Goal: Information Seeking & Learning: Check status

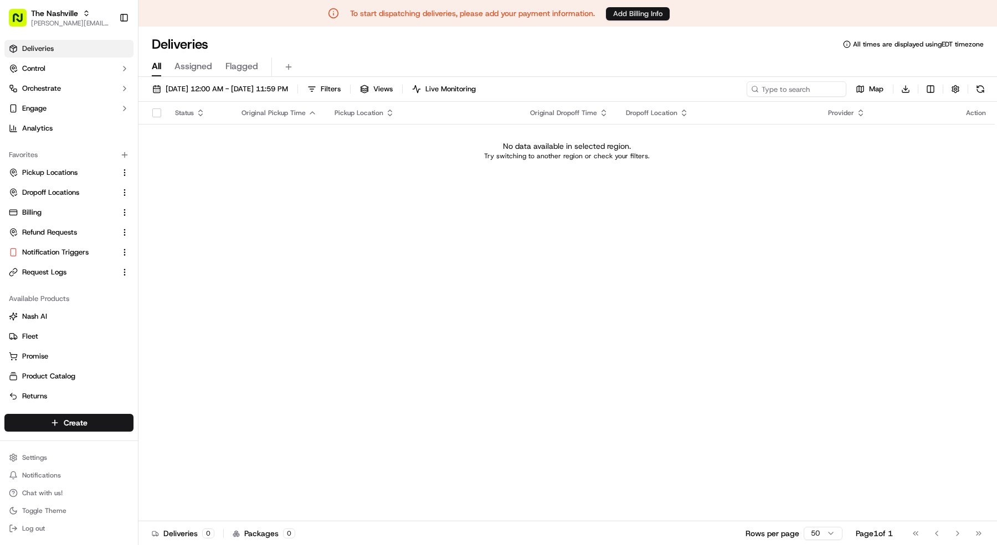
click at [624, 17] on button "Add Billing Info" at bounding box center [638, 13] width 64 height 13
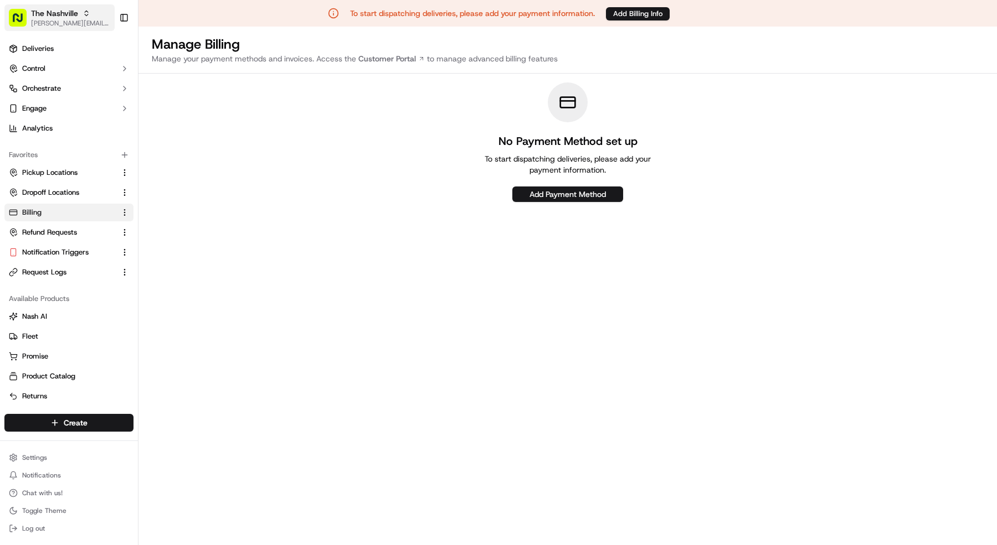
click at [76, 12] on span "The Nashville" at bounding box center [54, 13] width 47 height 11
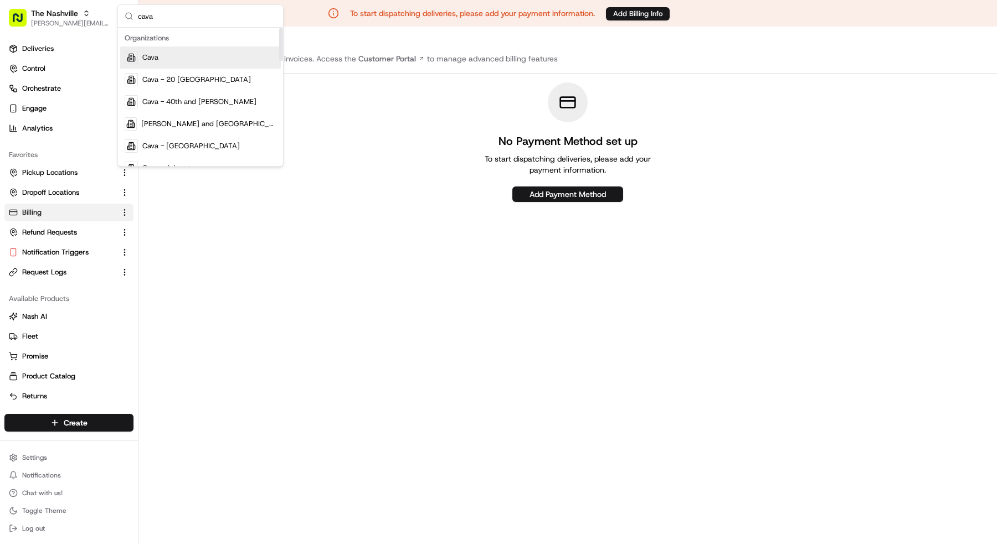
type input "cava"
click at [152, 51] on div "Cava" at bounding box center [200, 58] width 161 height 22
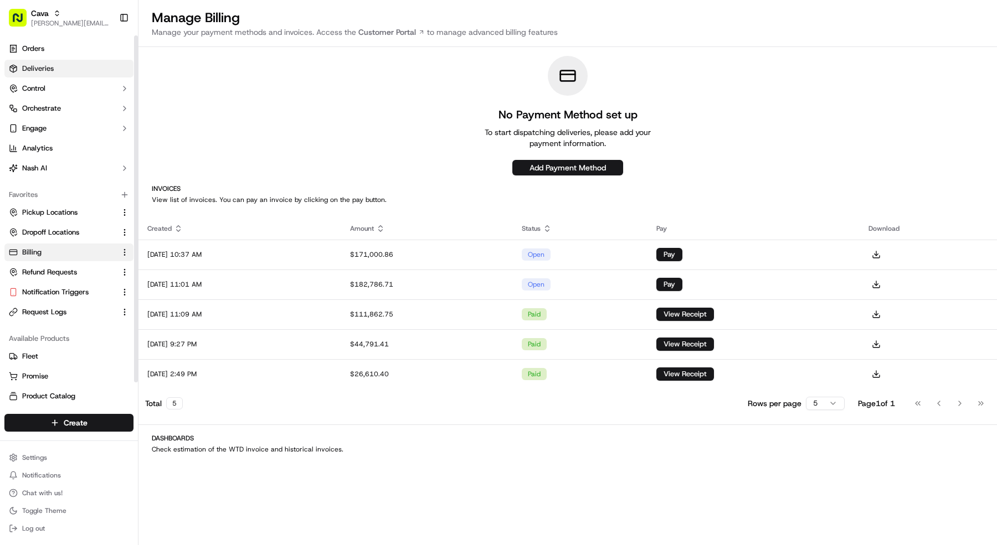
click at [73, 66] on link "Deliveries" at bounding box center [68, 69] width 129 height 18
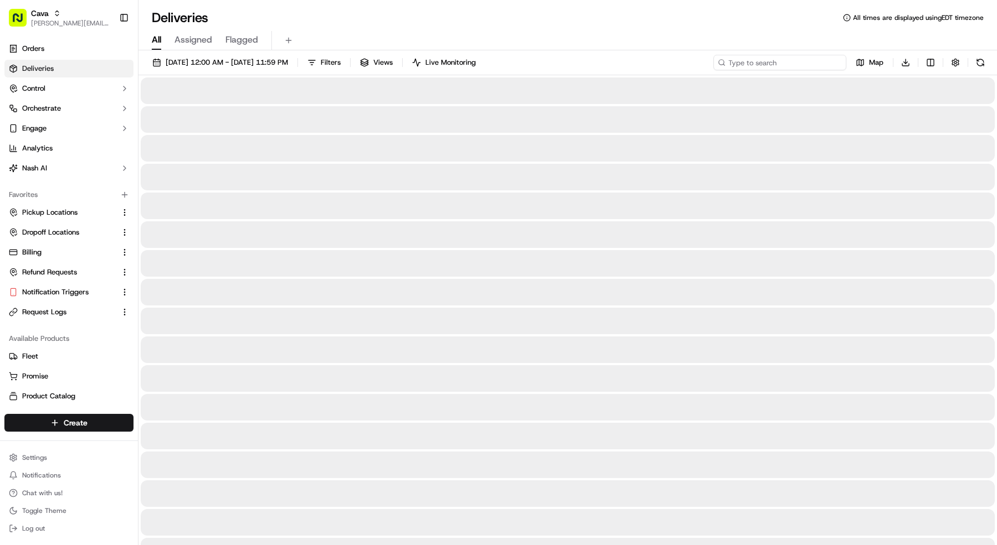
click at [821, 57] on input at bounding box center [779, 63] width 133 height 16
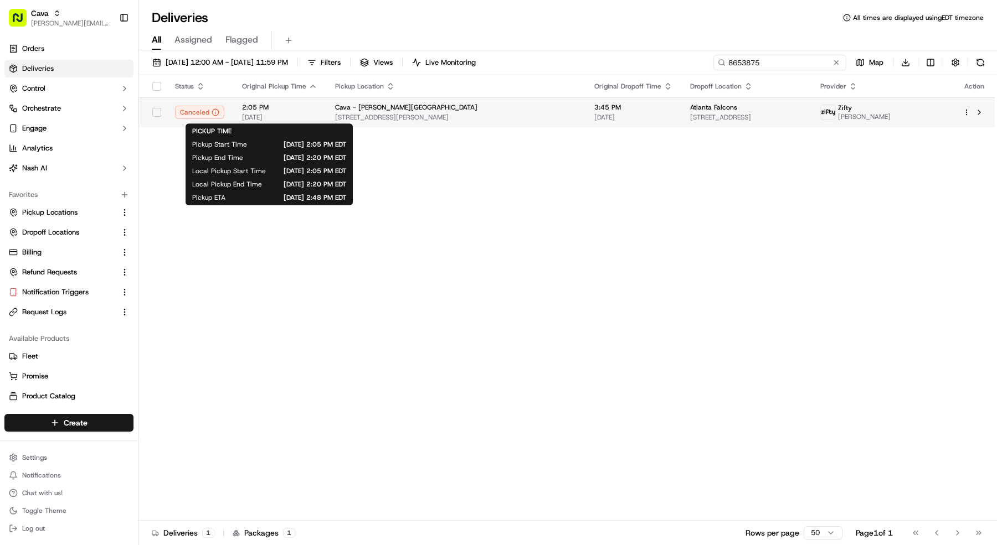
type input "8653875"
click at [255, 113] on span "09/18/2025" at bounding box center [279, 117] width 75 height 9
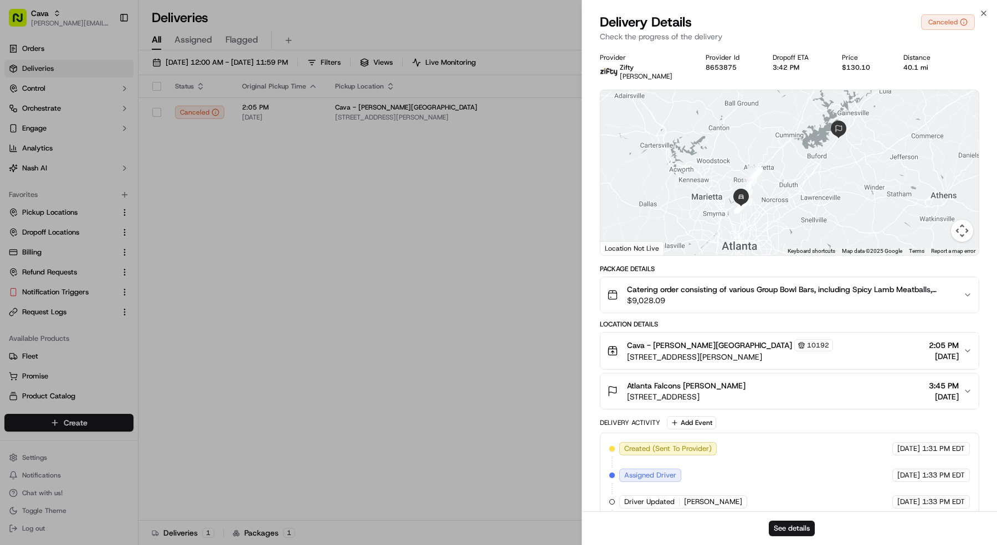
scroll to position [87, 0]
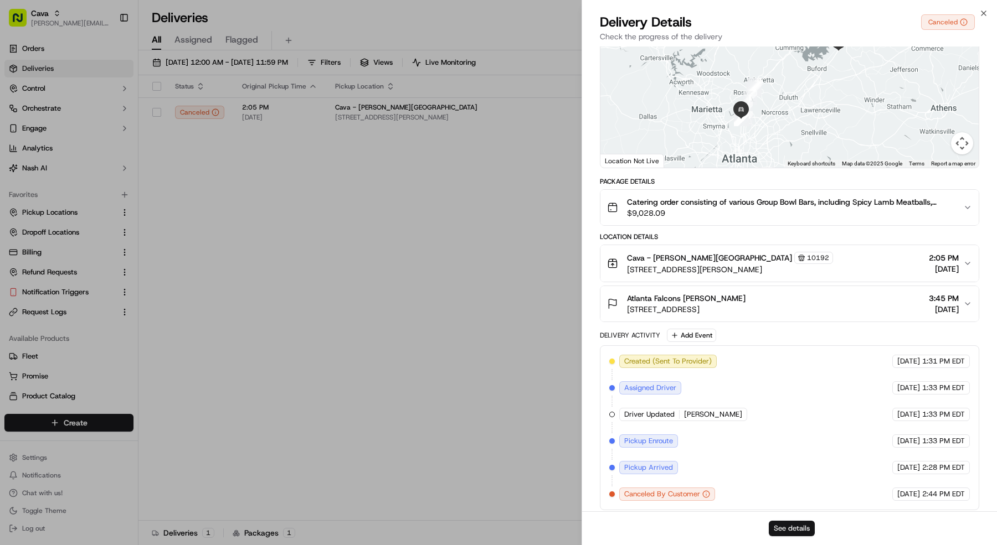
click at [788, 532] on button "See details" at bounding box center [791, 529] width 46 height 16
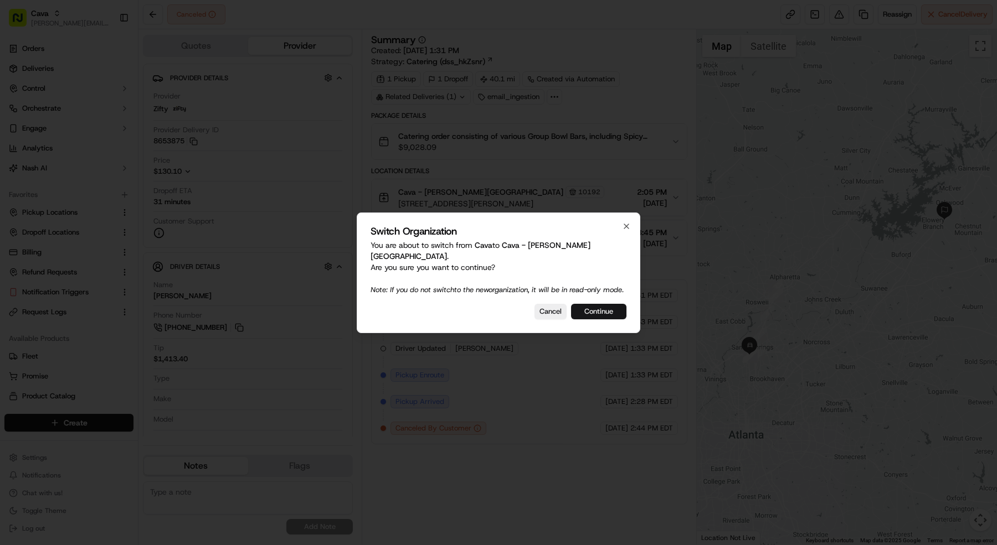
click at [588, 307] on button "Continue" at bounding box center [598, 312] width 55 height 16
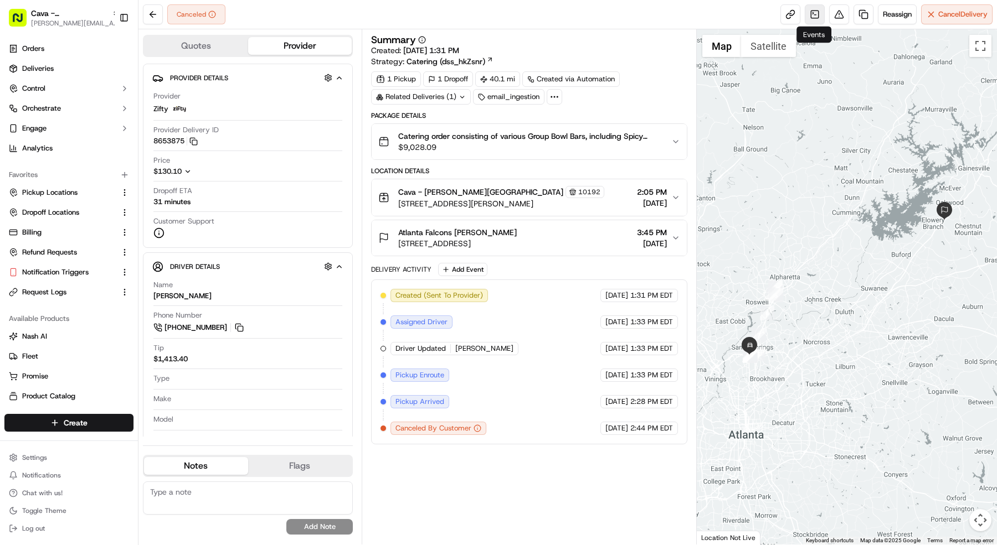
click at [818, 16] on link at bounding box center [814, 14] width 20 height 20
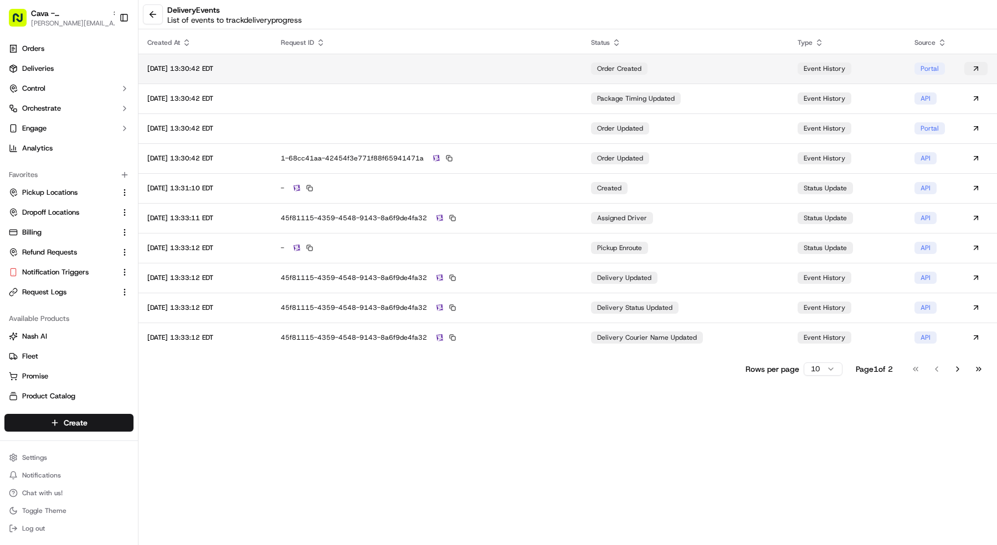
click at [977, 70] on button at bounding box center [975, 68] width 23 height 13
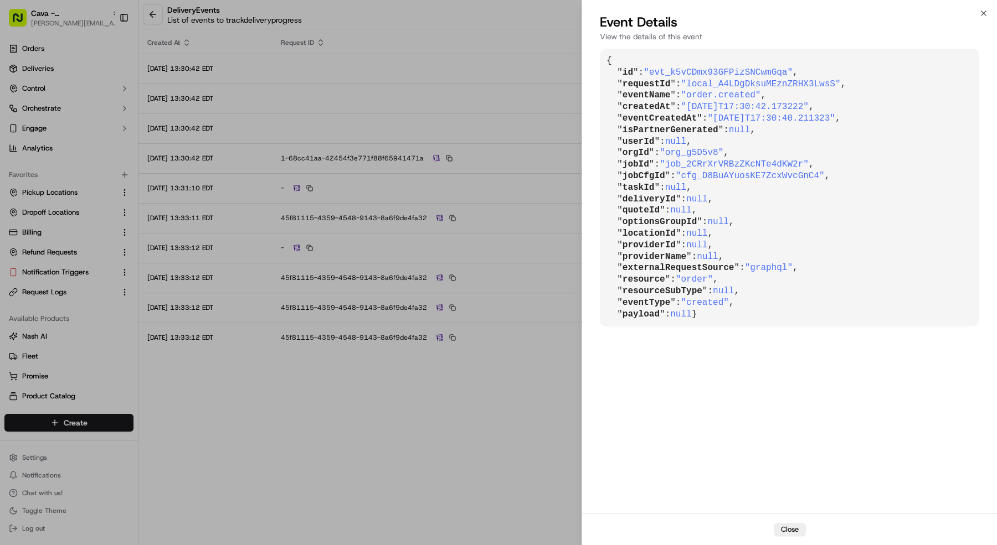
click at [977, 70] on pre "{ " id ": "evt_k5vCDmx93GFPizSNCwmGqa" , " requestId ": "local_A4LDgDksuMEznZRH…" at bounding box center [789, 188] width 379 height 278
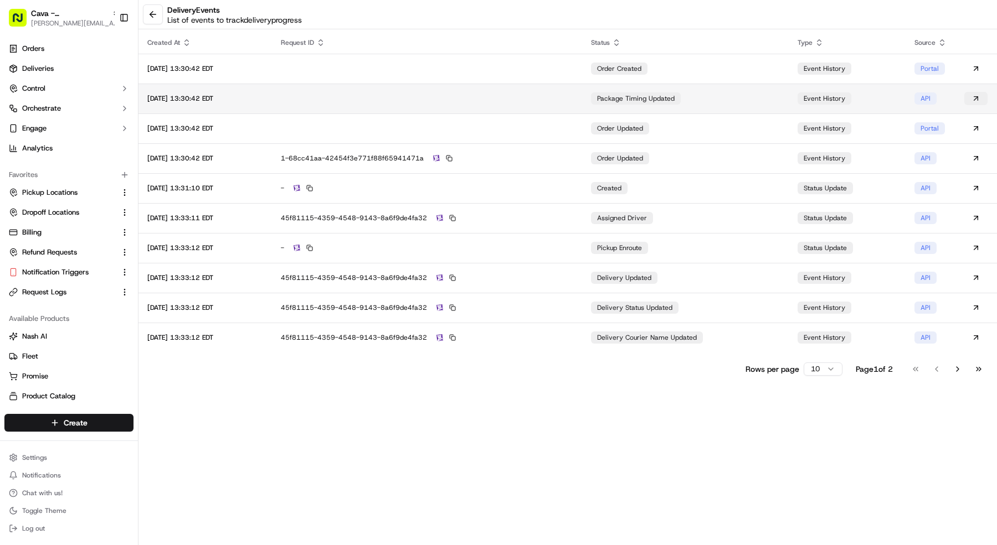
click at [979, 95] on button at bounding box center [975, 98] width 23 height 13
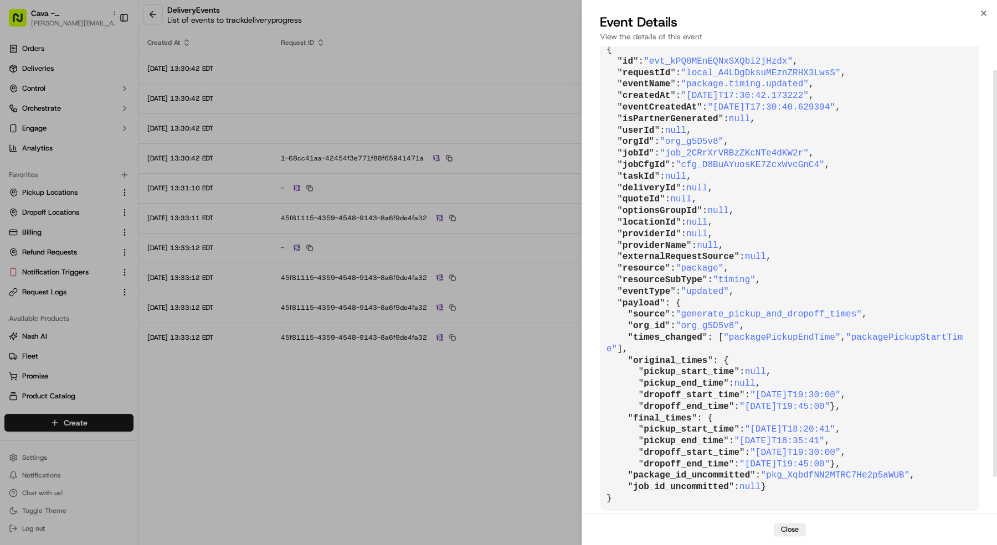
scroll to position [31, 0]
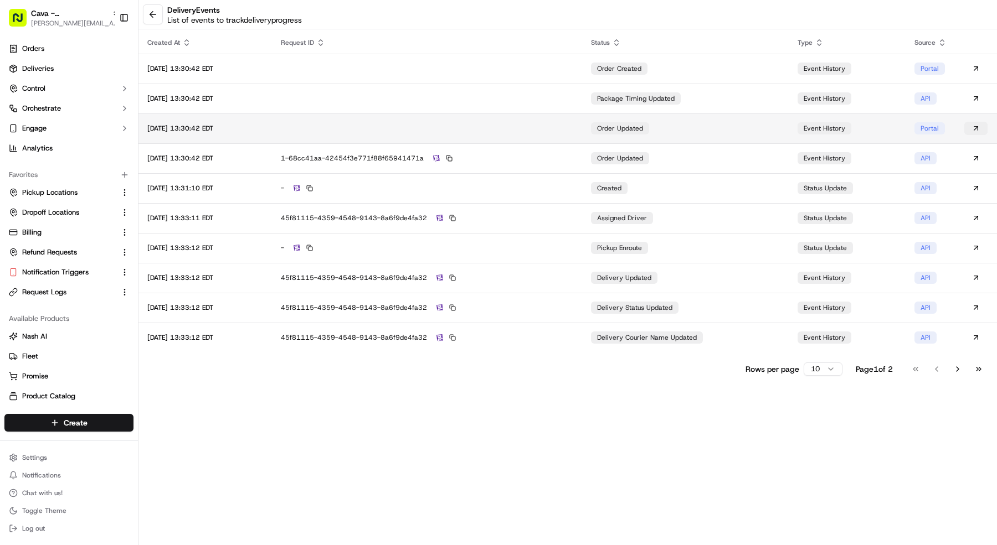
click at [973, 127] on button at bounding box center [975, 128] width 23 height 13
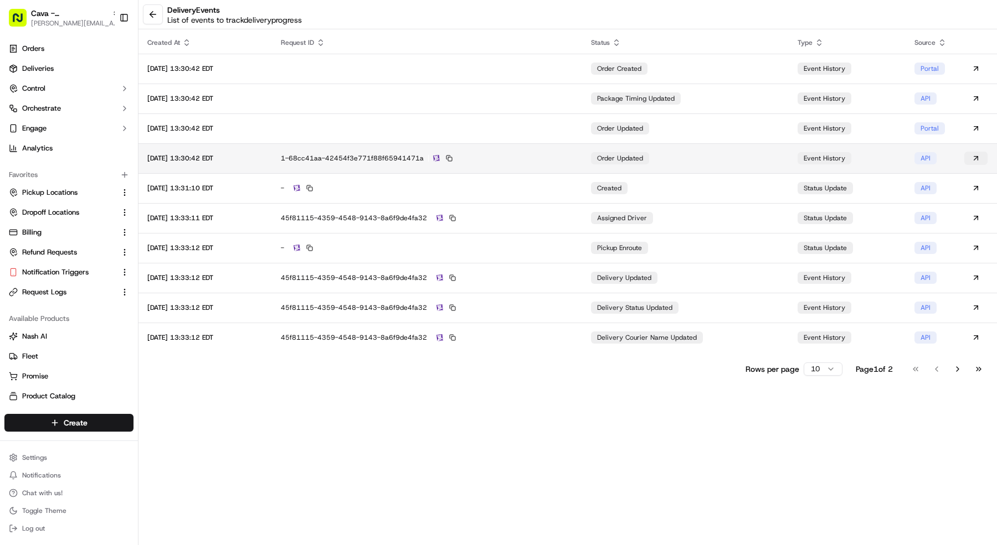
click at [974, 154] on button at bounding box center [975, 158] width 23 height 13
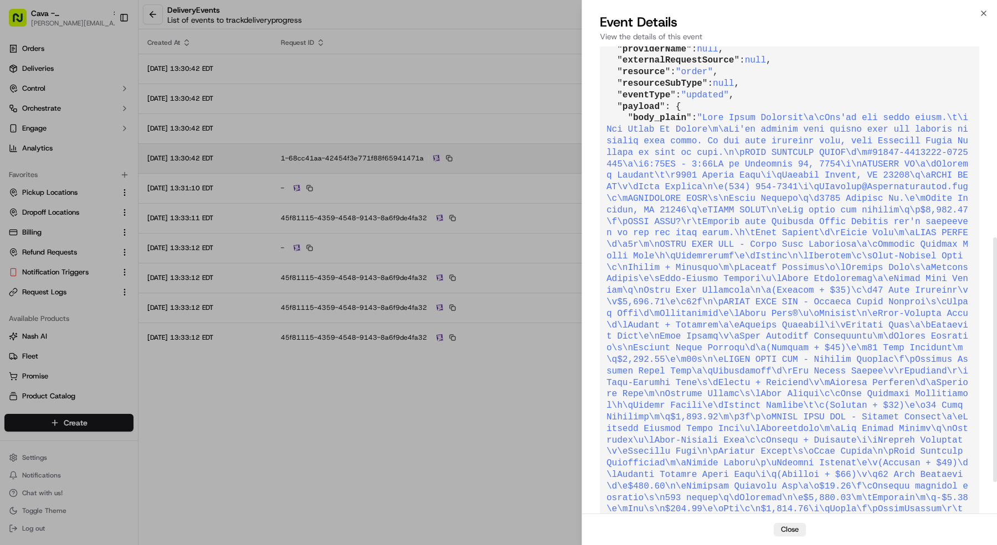
scroll to position [425, 0]
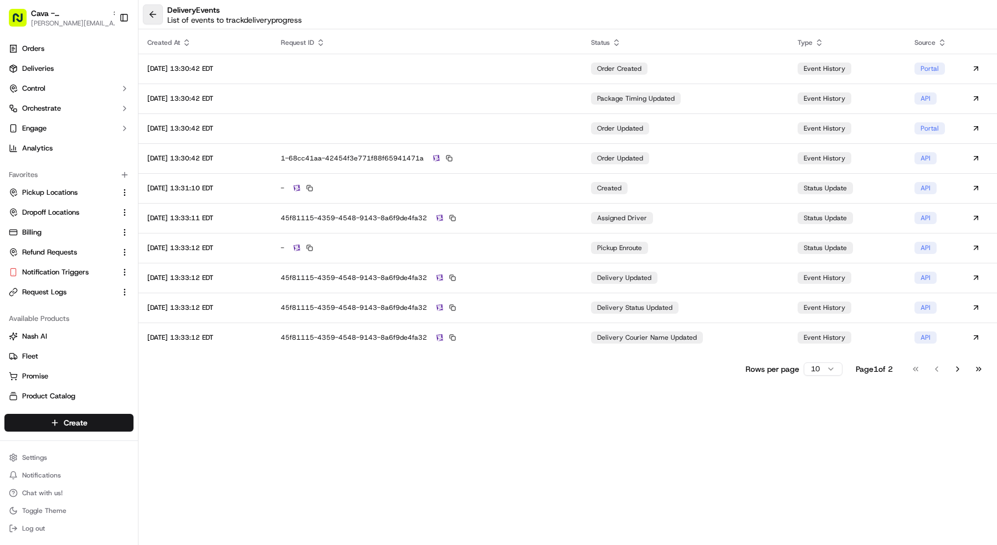
click at [151, 19] on button at bounding box center [153, 14] width 20 height 20
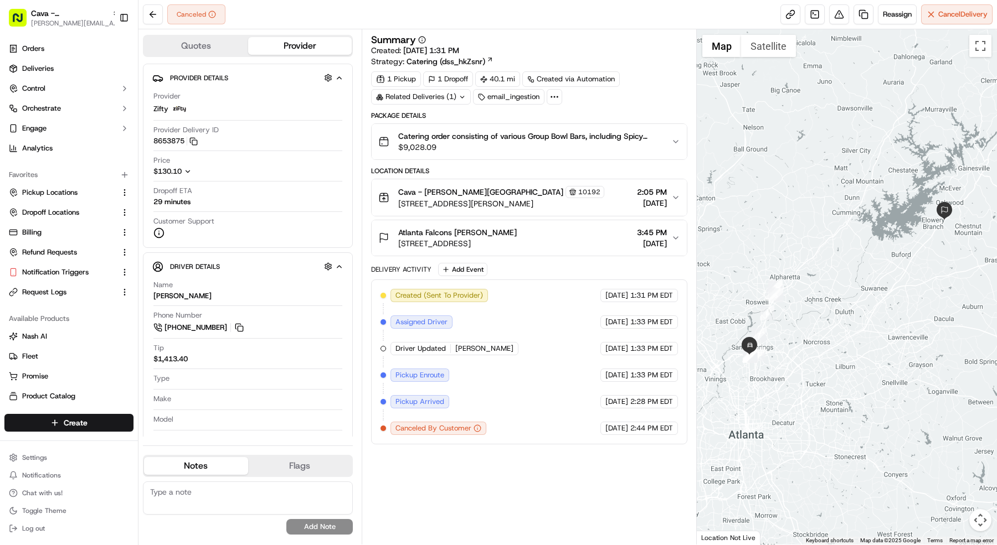
click at [477, 144] on span "$9,028.09" at bounding box center [530, 147] width 264 height 11
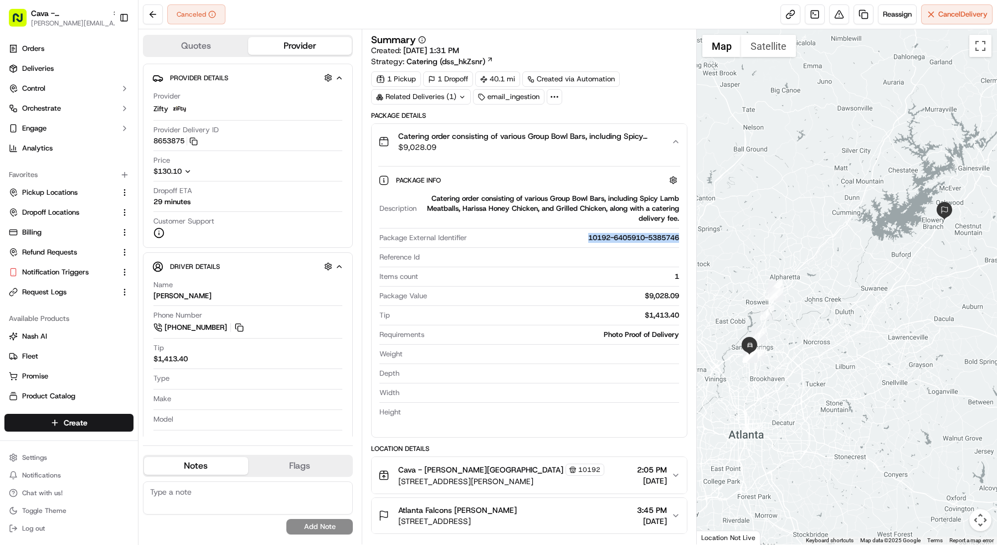
drag, startPoint x: 682, startPoint y: 241, endPoint x: 585, endPoint y: 239, distance: 96.9
click at [585, 239] on div "Package Info Description Catering order consisting of various Group Bowl Bars, …" at bounding box center [528, 293] width 315 height 269
copy div "10192-6405910-5385746"
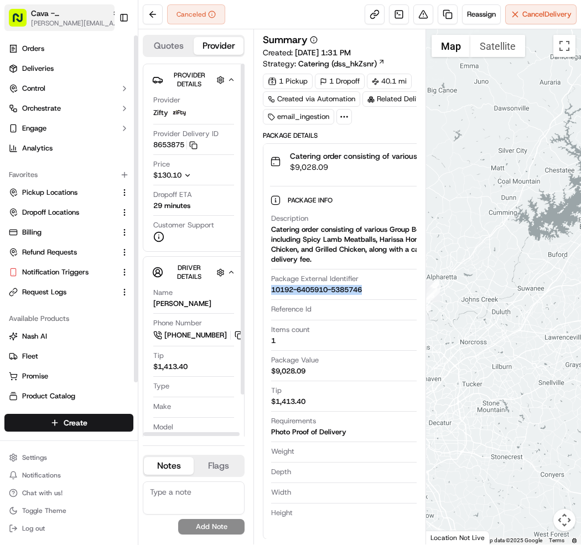
click at [68, 4] on button "Cava - Sandy Springs mariam@usenash.com" at bounding box center [59, 17] width 110 height 27
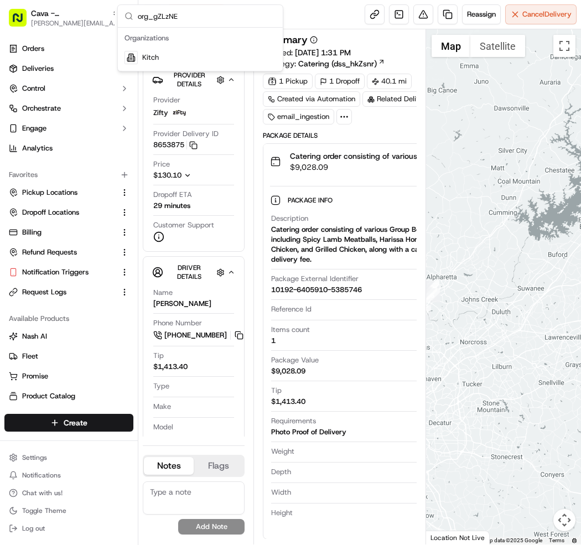
type input "org_gZLzNE"
click at [157, 56] on span "Kitch" at bounding box center [150, 58] width 17 height 10
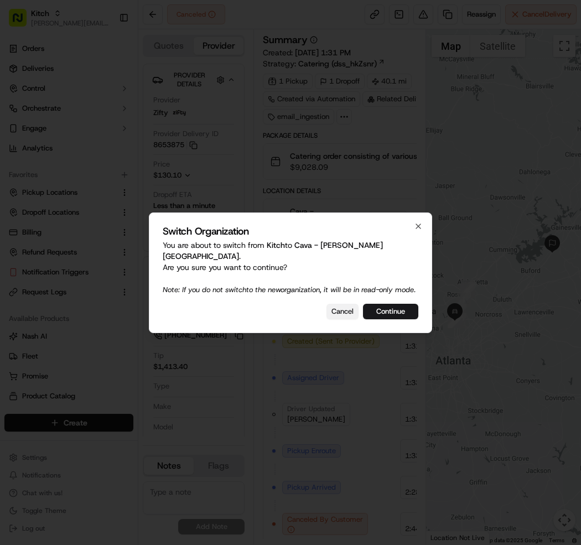
click at [343, 311] on button "Cancel" at bounding box center [343, 312] width 32 height 16
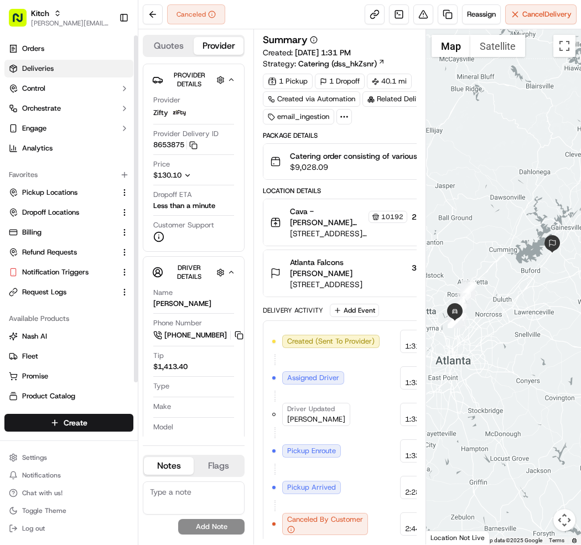
click at [56, 76] on link "Deliveries" at bounding box center [68, 69] width 129 height 18
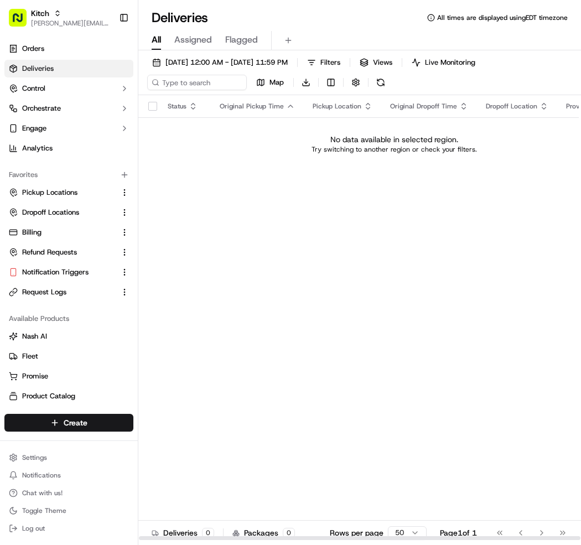
click at [230, 54] on div "09/18/2025 12:00 AM - 09/18/2025 11:59 PM Filters Views Live Monitoring Map Dow…" at bounding box center [359, 308] width 443 height 517
click at [226, 67] on span "09/18/2025 12:00 AM - 09/18/2025 11:59 PM" at bounding box center [227, 63] width 122 height 10
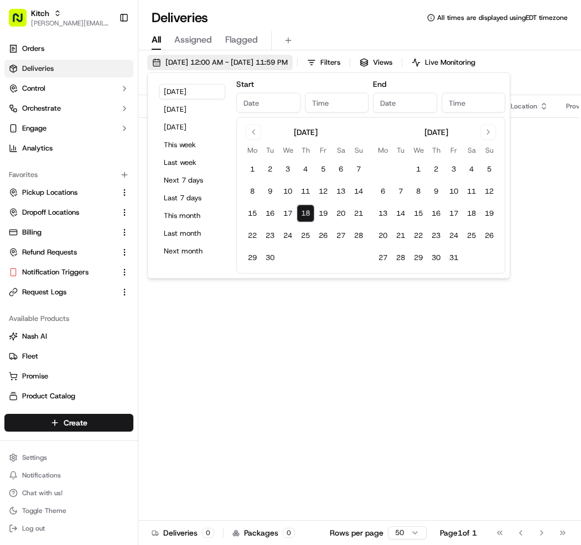
type input "Sep 18, 2025"
type input "12:00 AM"
type input "Sep 18, 2025"
type input "11:59 PM"
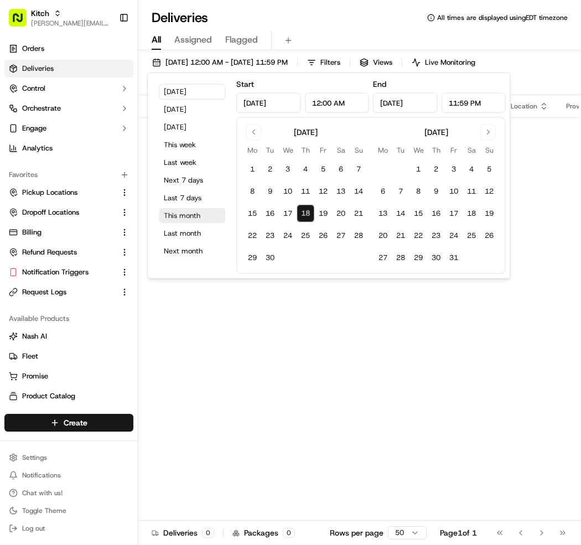
click at [191, 223] on button "This month" at bounding box center [192, 216] width 66 height 16
type input "Sep 1, 2025"
type input "Sep 30, 2025"
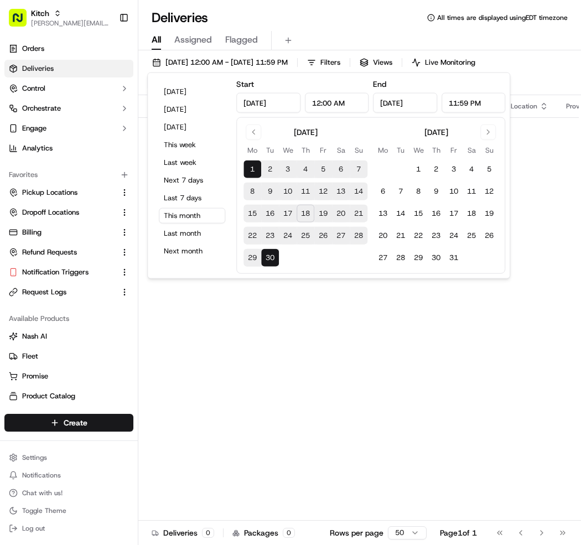
click at [288, 18] on div "Deliveries All times are displayed using EDT timezone" at bounding box center [359, 18] width 443 height 18
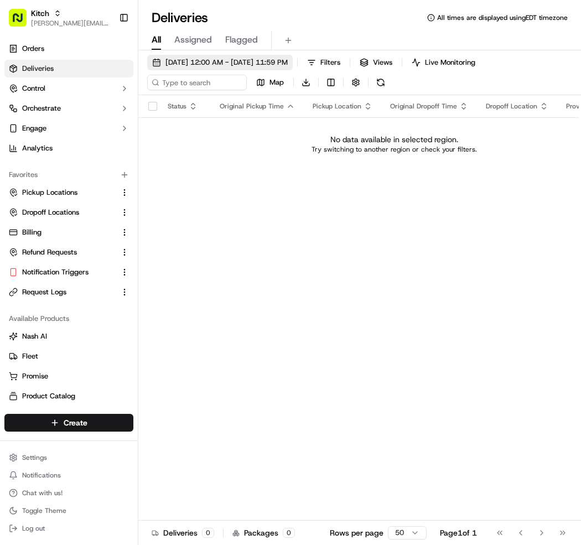
click at [193, 61] on span "09/01/2025 12:00 AM - 09/30/2025 11:59 PM" at bounding box center [227, 63] width 122 height 10
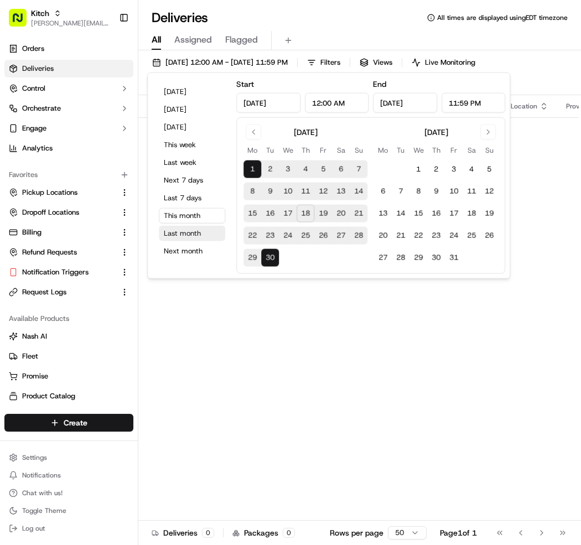
click at [174, 234] on button "Last month" at bounding box center [192, 234] width 66 height 16
type input "Aug 1, 2025"
type input "Aug 31, 2025"
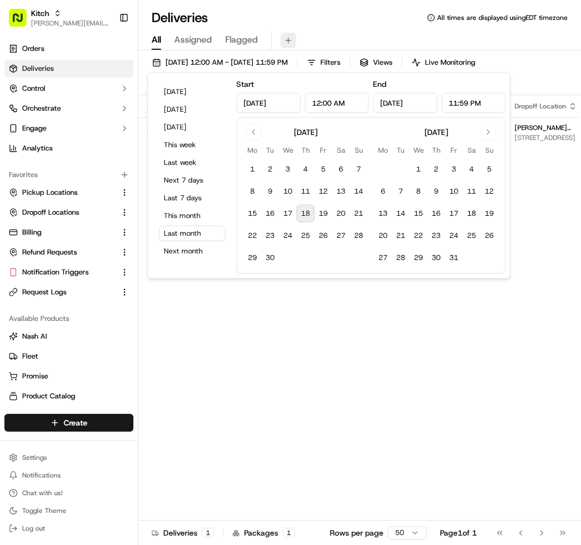
click at [291, 35] on button at bounding box center [289, 41] width 16 height 16
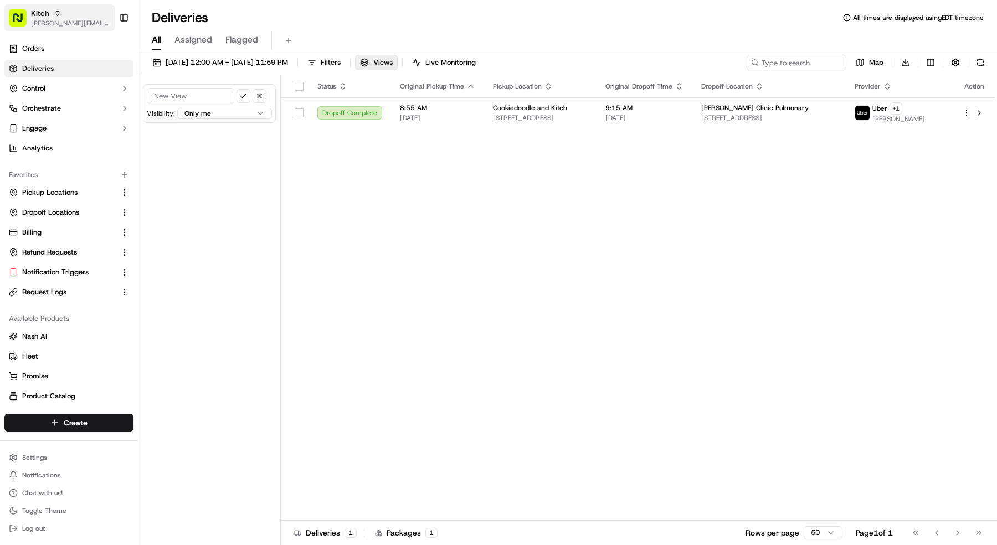
click at [94, 23] on span "[PERSON_NAME][EMAIL_ADDRESS][DOMAIN_NAME]" at bounding box center [70, 23] width 79 height 9
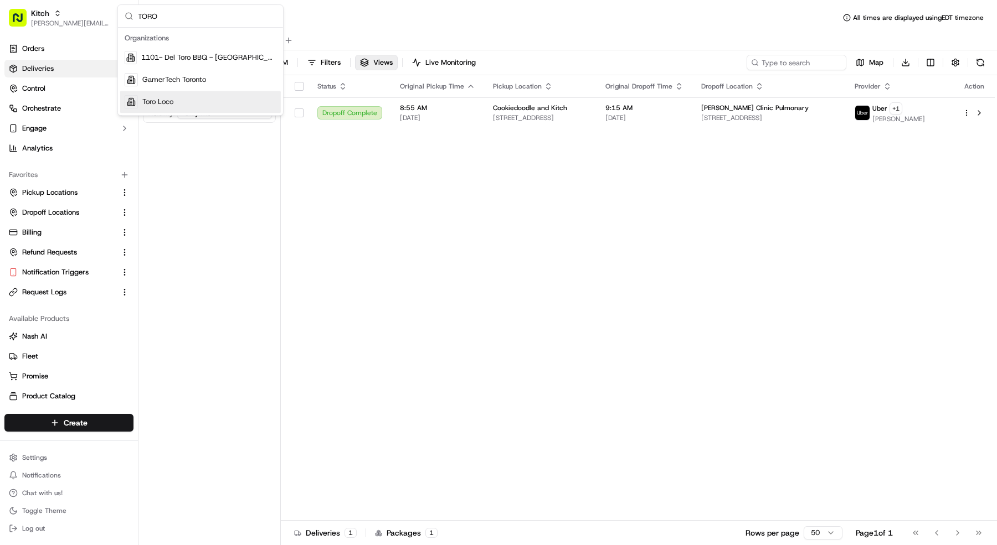
type input "TORO"
click at [247, 105] on div "Toro Loco" at bounding box center [200, 102] width 161 height 22
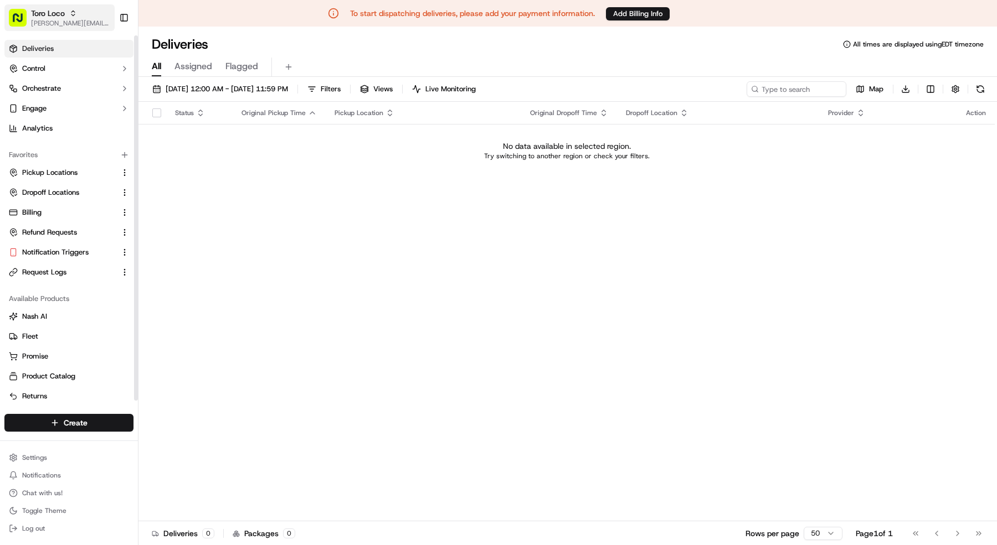
click at [86, 23] on span "[PERSON_NAME][EMAIL_ADDRESS][DOMAIN_NAME]" at bounding box center [70, 23] width 79 height 9
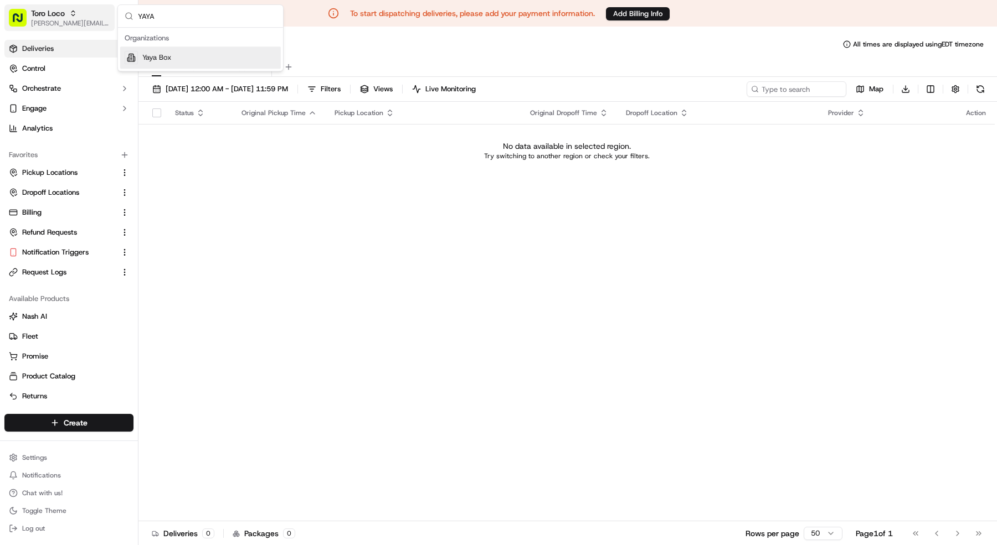
type input "YAYA"
click at [153, 68] on div "Yaya Box" at bounding box center [200, 58] width 161 height 22
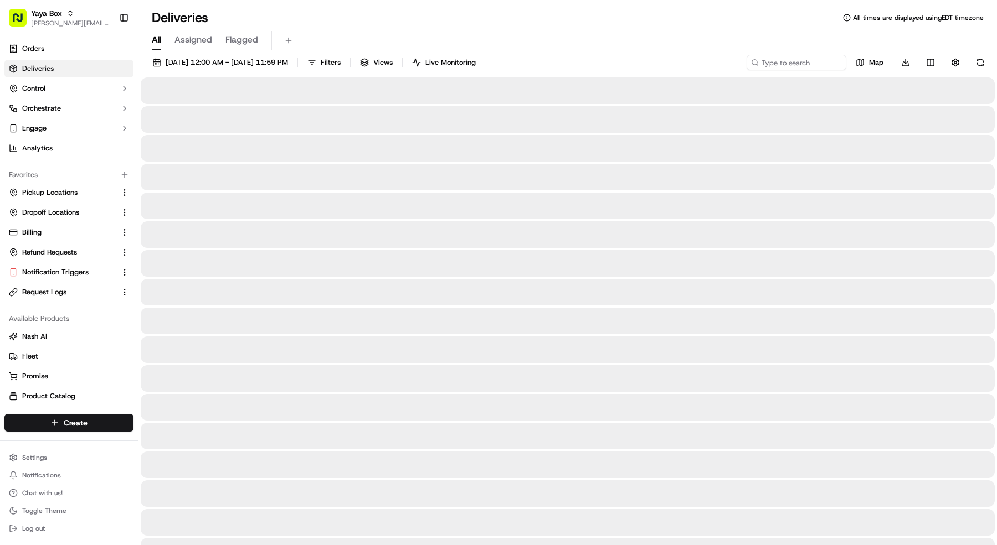
click at [153, 68] on button "08/01/2025 12:00 AM - 08/31/2025 11:59 PM" at bounding box center [220, 63] width 146 height 16
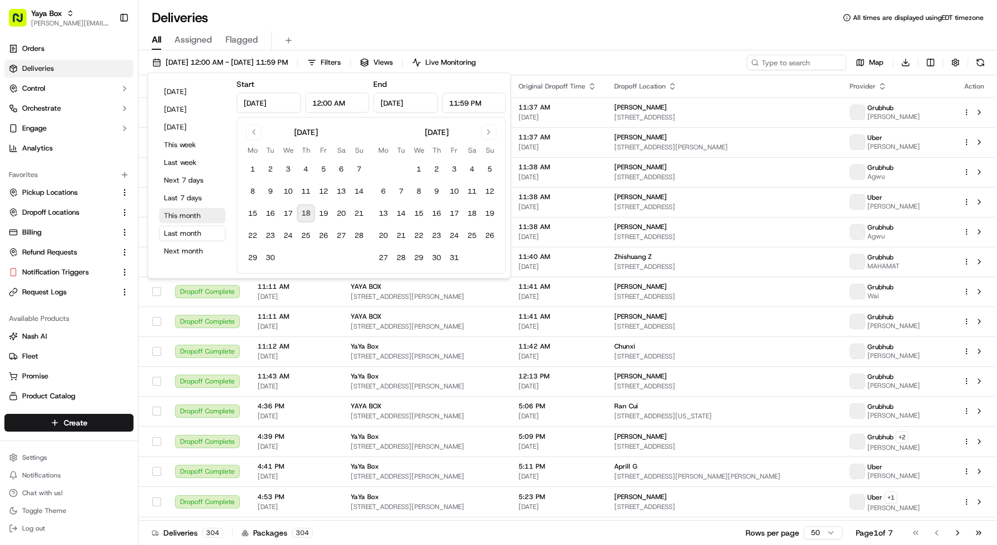
click at [186, 211] on button "This month" at bounding box center [192, 216] width 66 height 16
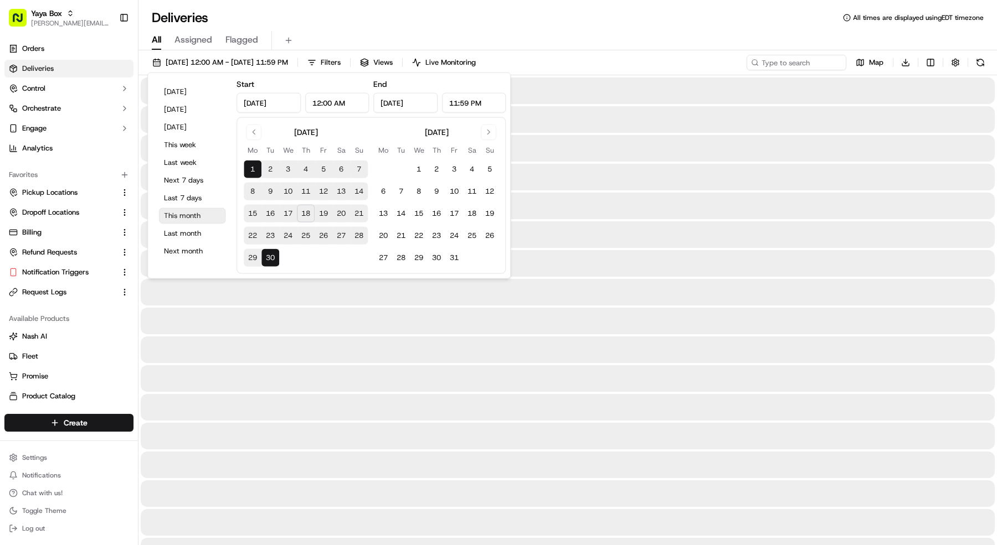
type input "Sep 1, 2025"
type input "Sep 30, 2025"
click at [339, 23] on div "Deliveries All times are displayed using EDT timezone" at bounding box center [567, 18] width 858 height 18
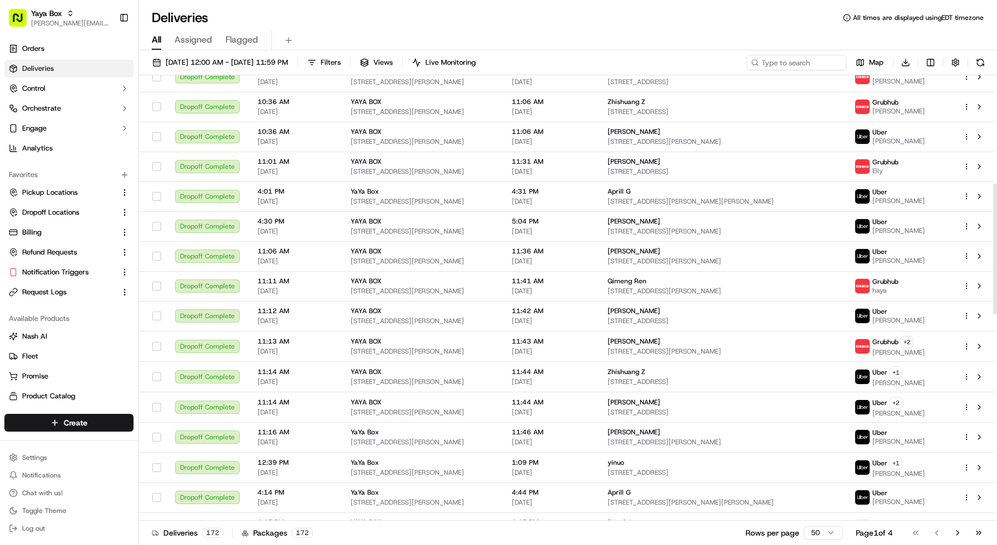
scroll to position [1071, 0]
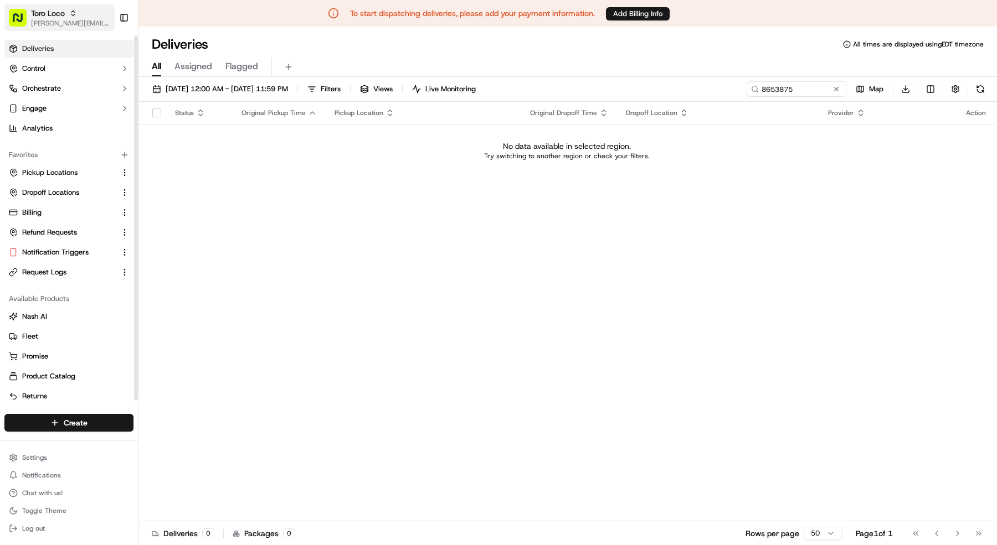
click at [97, 23] on span "[PERSON_NAME][EMAIL_ADDRESS][DOMAIN_NAME]" at bounding box center [70, 23] width 79 height 9
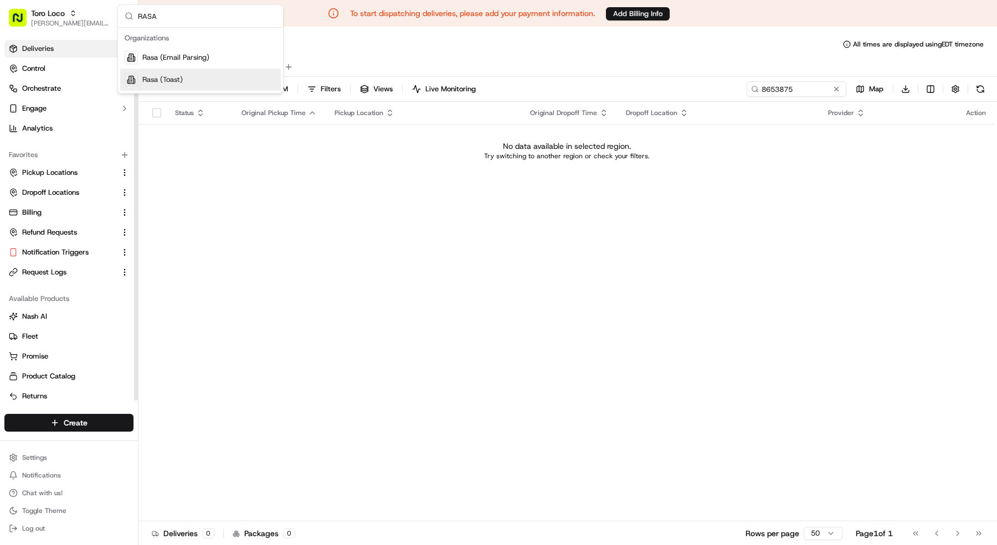
type input "RASA"
click at [139, 81] on div "Rasa (Toast)" at bounding box center [200, 80] width 161 height 22
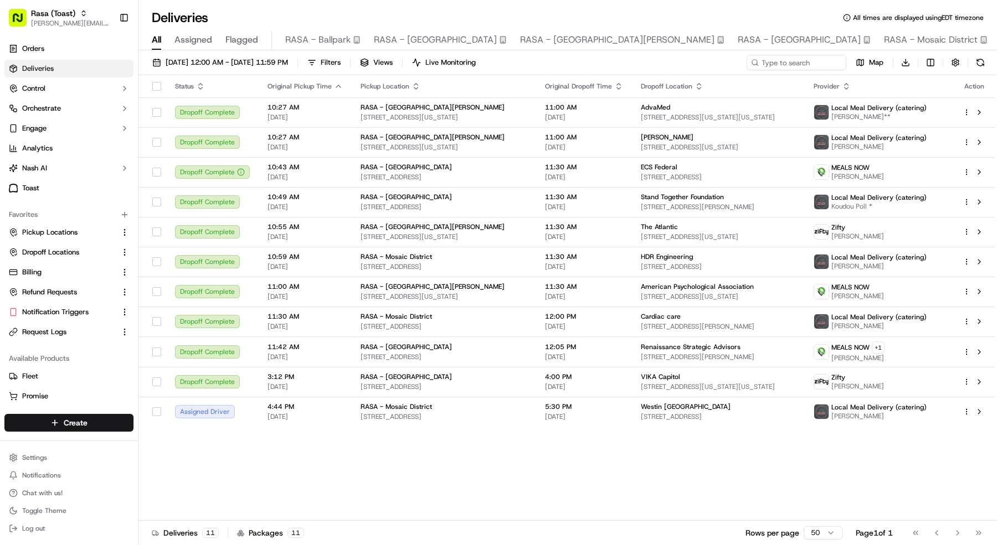
click at [225, 75] on th "Status" at bounding box center [212, 86] width 92 height 22
click at [225, 64] on span "09/18/2025 12:00 AM - 09/18/2025 11:59 PM" at bounding box center [227, 63] width 122 height 10
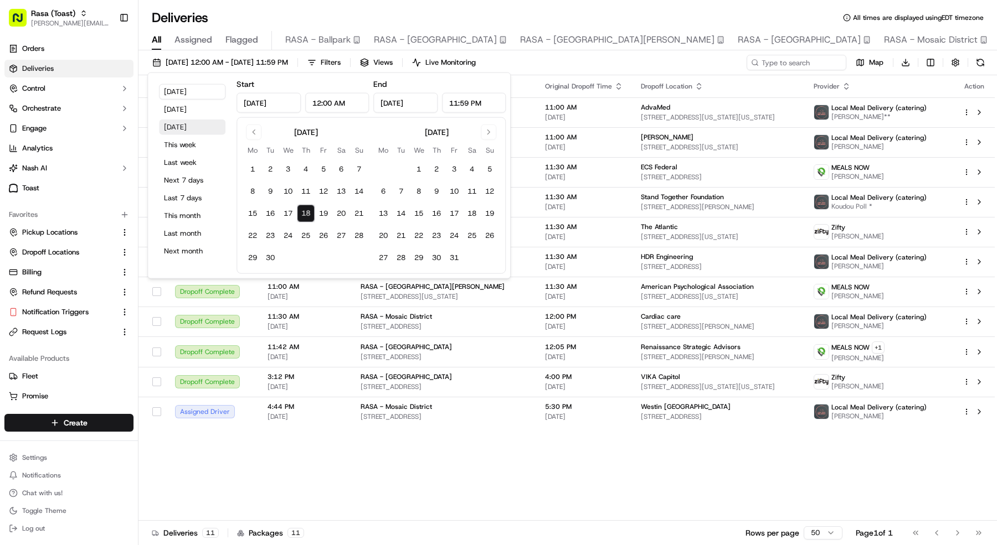
click at [185, 126] on button "Tomorrow" at bounding box center [192, 128] width 66 height 16
type input "Sep 19, 2025"
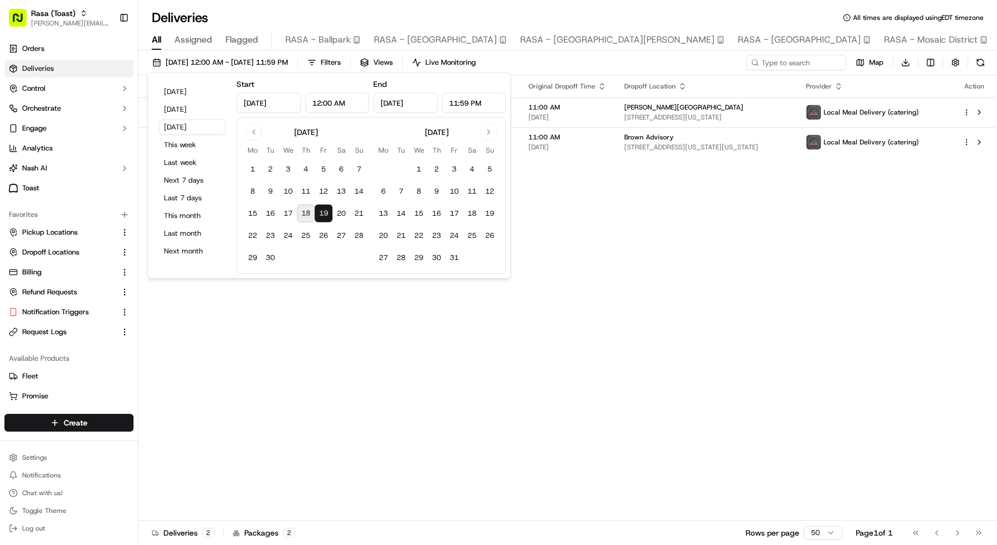
click at [288, 17] on div "Deliveries All times are displayed using EDT timezone" at bounding box center [567, 18] width 858 height 18
